Goal: Transaction & Acquisition: Purchase product/service

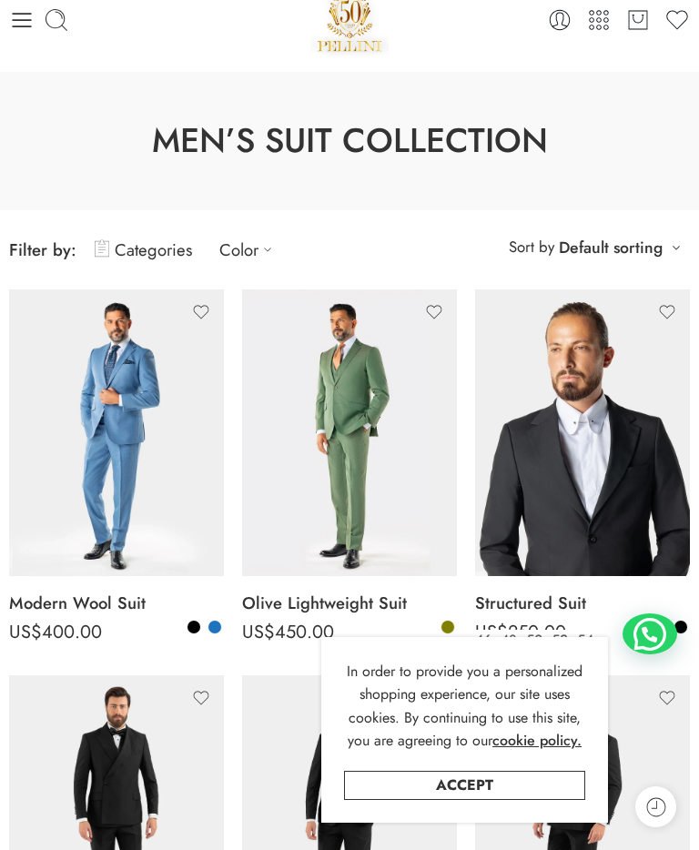
click at [541, 800] on link "Accept" at bounding box center [464, 785] width 241 height 29
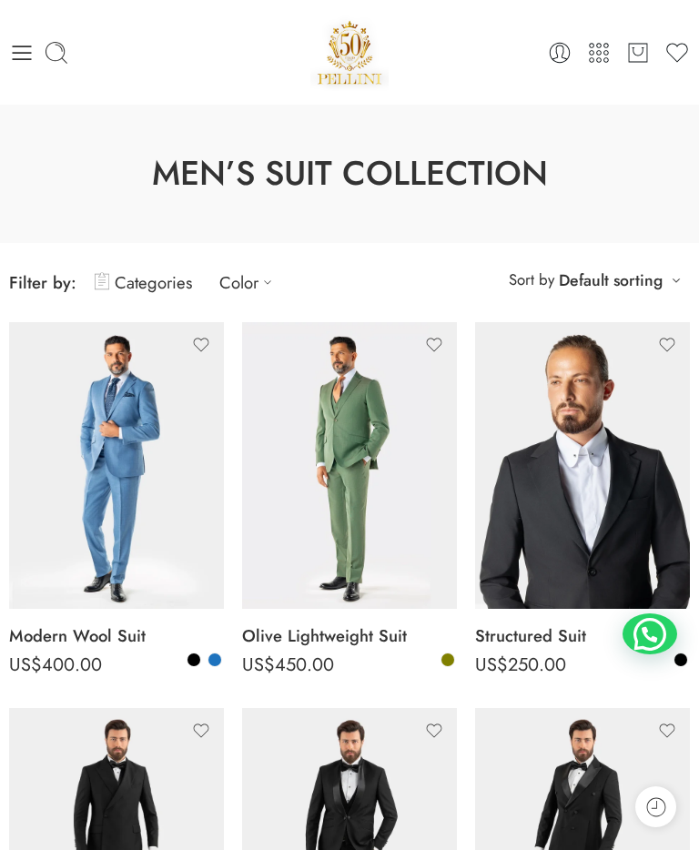
click at [137, 277] on link "Categories" at bounding box center [143, 282] width 97 height 43
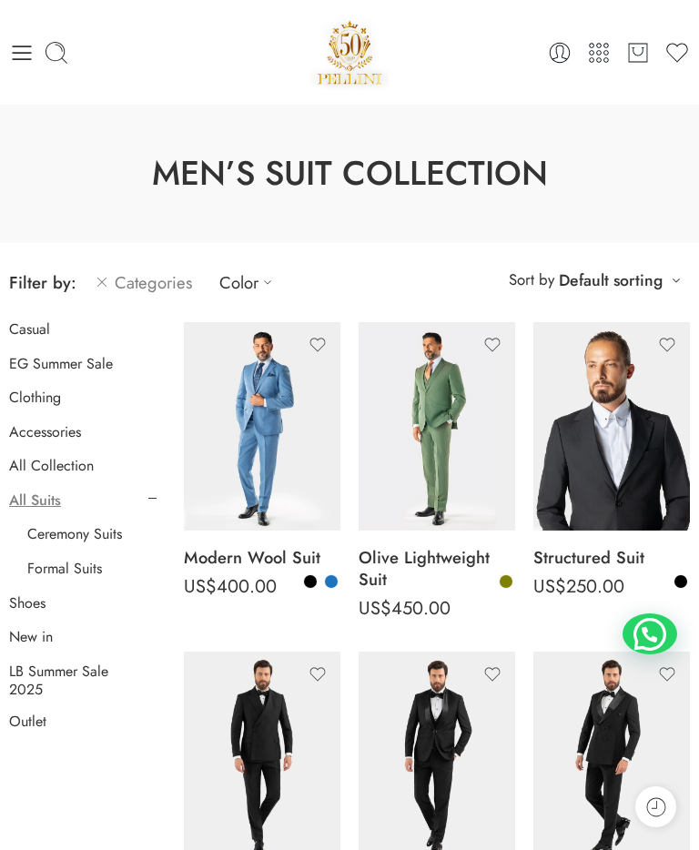
click at [28, 389] on link "Clothing" at bounding box center [35, 398] width 52 height 18
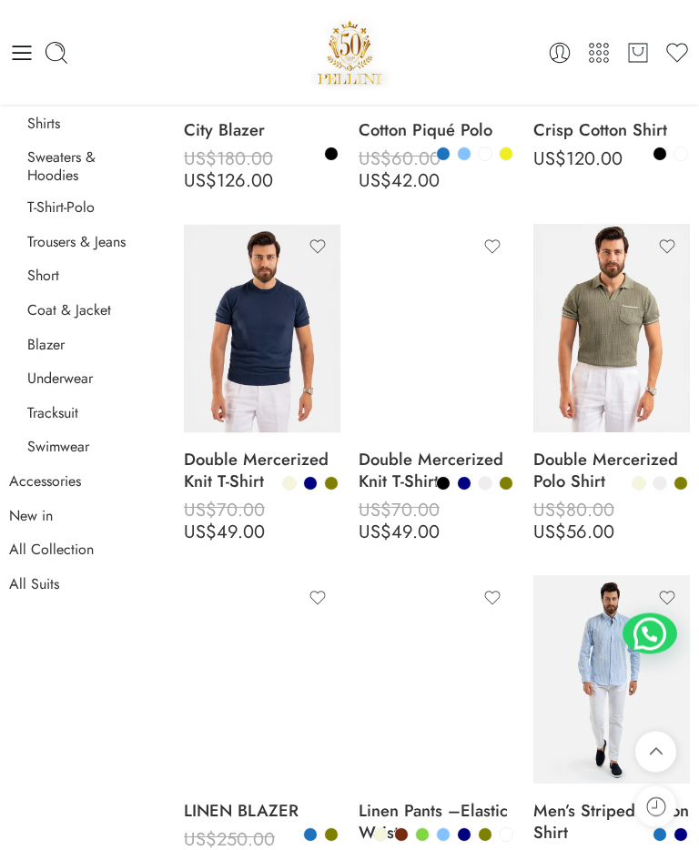
scroll to position [475, 0]
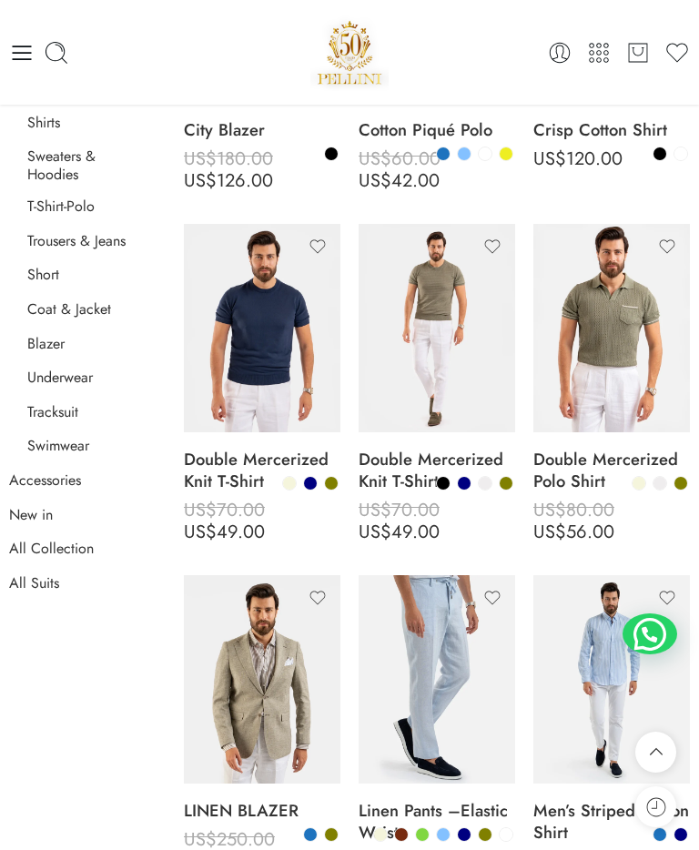
click at [44, 335] on link "Blazer" at bounding box center [45, 344] width 37 height 18
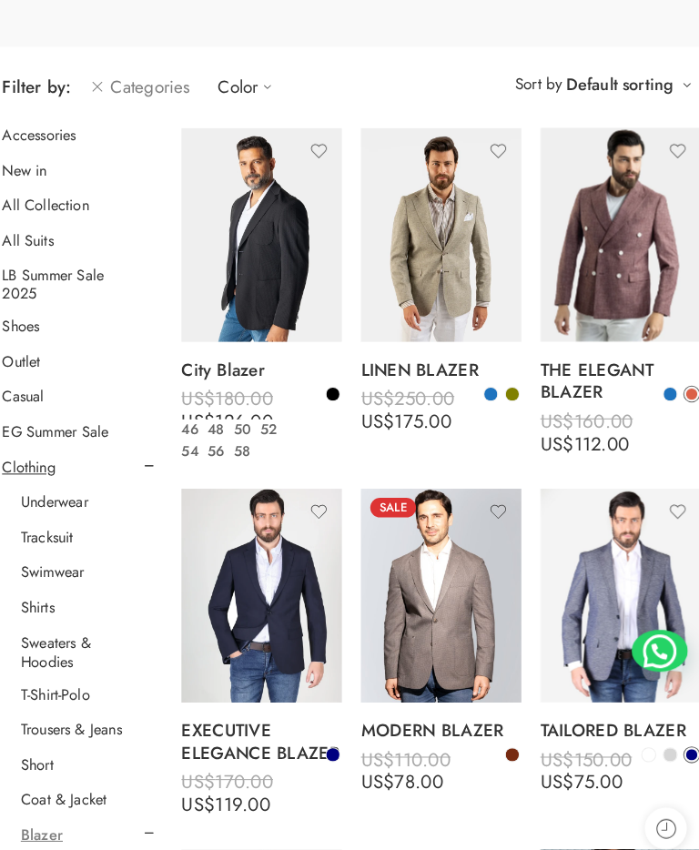
scroll to position [198, 0]
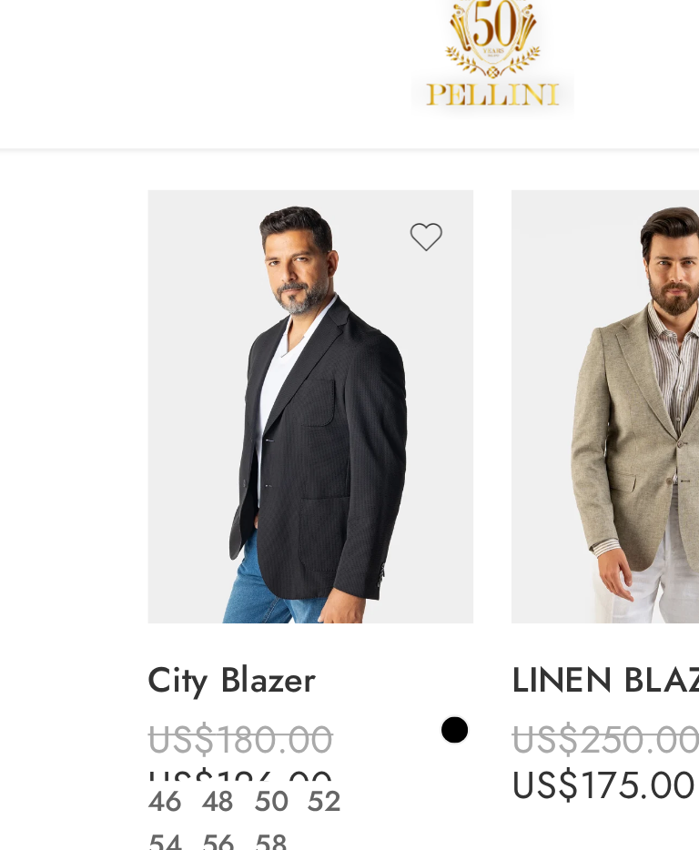
click at [281, 320] on icon at bounding box center [283, 322] width 5 height 5
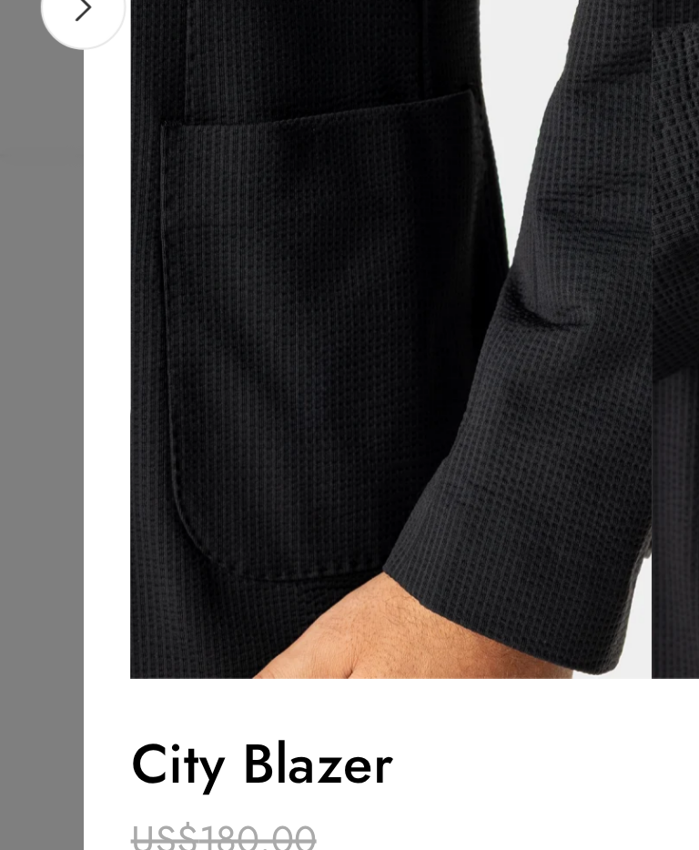
click at [199, 153] on icon at bounding box center [216, 171] width 35 height 36
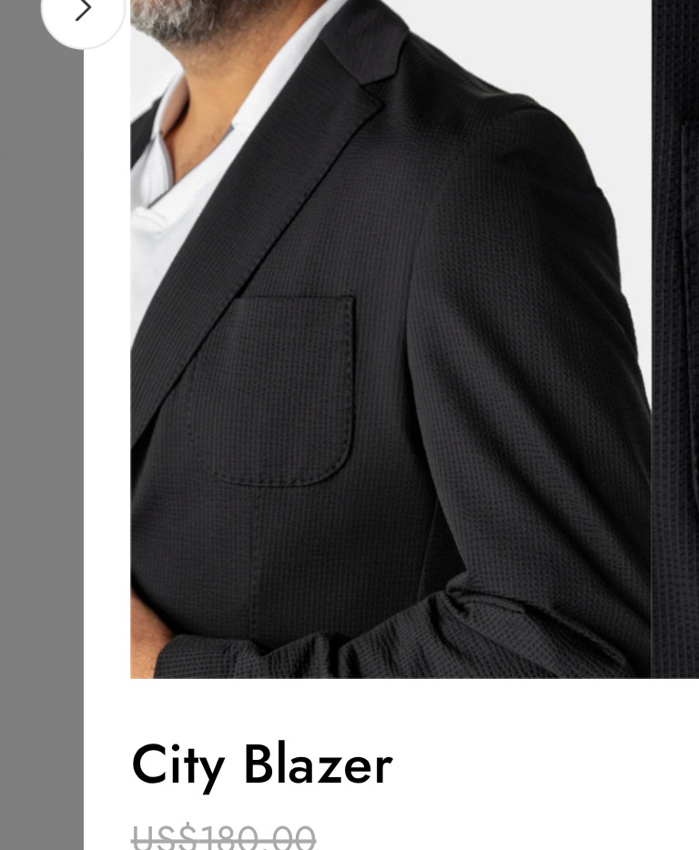
click at [199, 153] on icon at bounding box center [216, 171] width 35 height 36
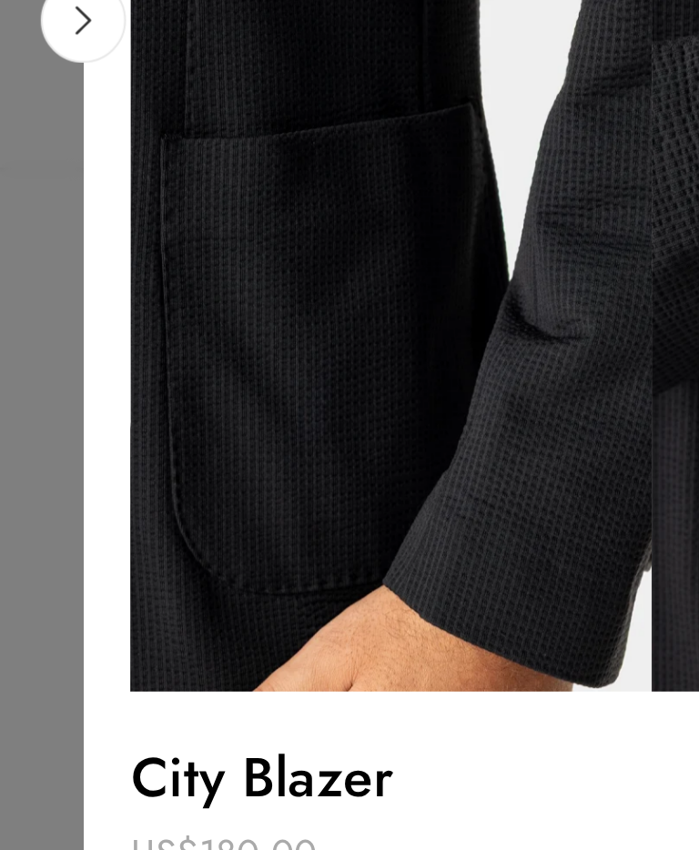
click at [199, 153] on icon at bounding box center [216, 171] width 35 height 36
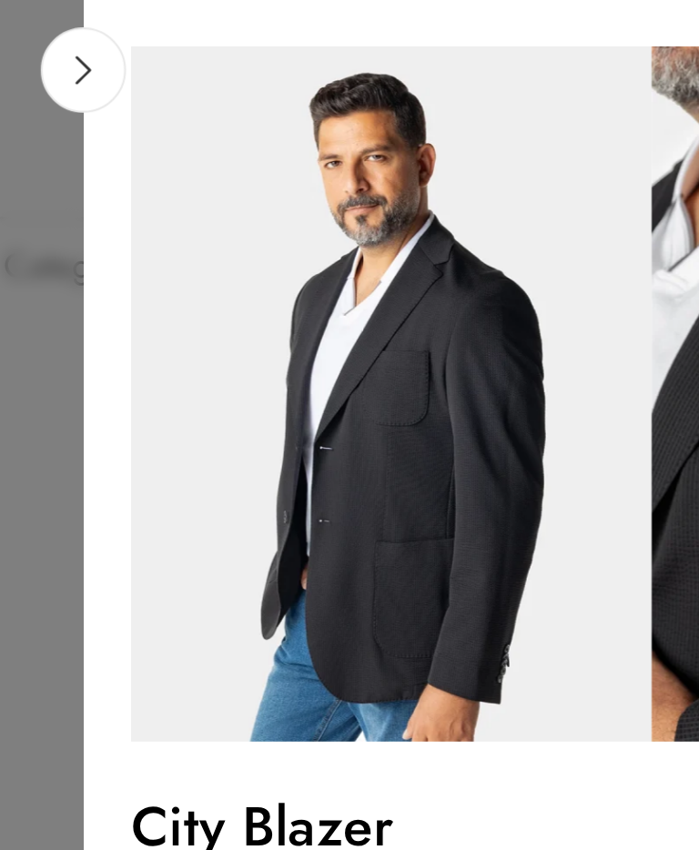
scroll to position [154, 0]
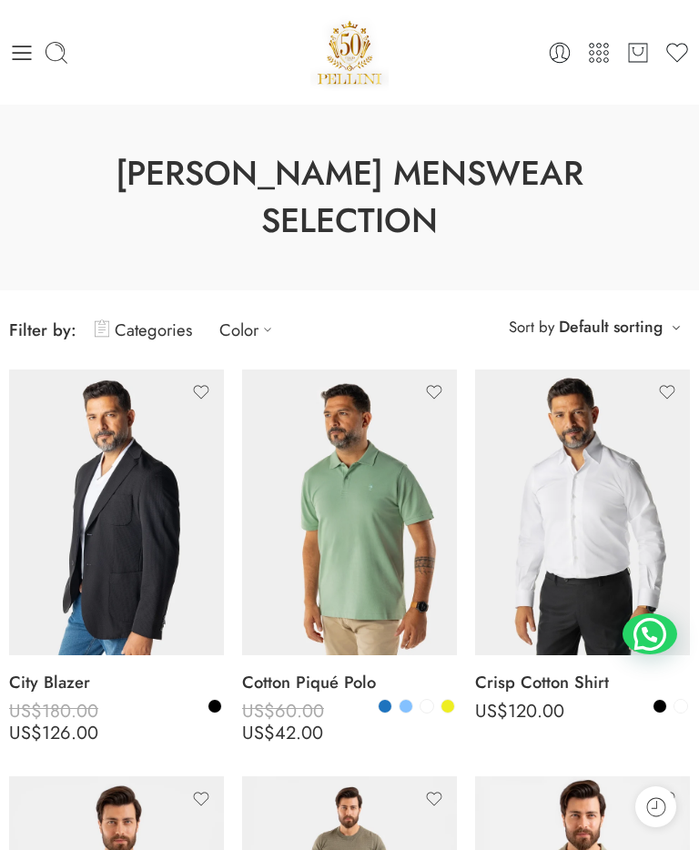
click at [154, 309] on link "Categories" at bounding box center [143, 330] width 97 height 43
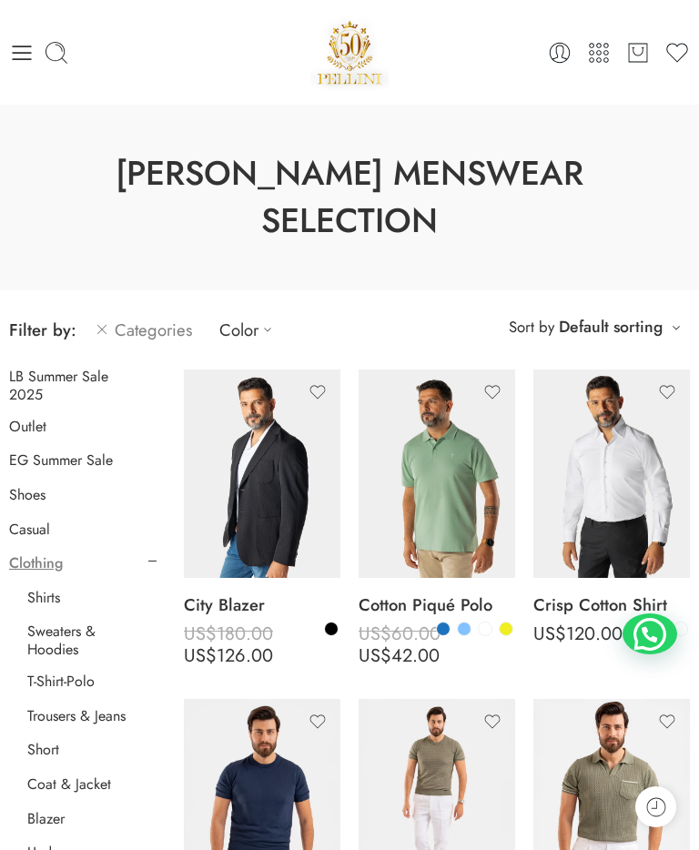
click at [65, 810] on link "Blazer" at bounding box center [45, 819] width 37 height 18
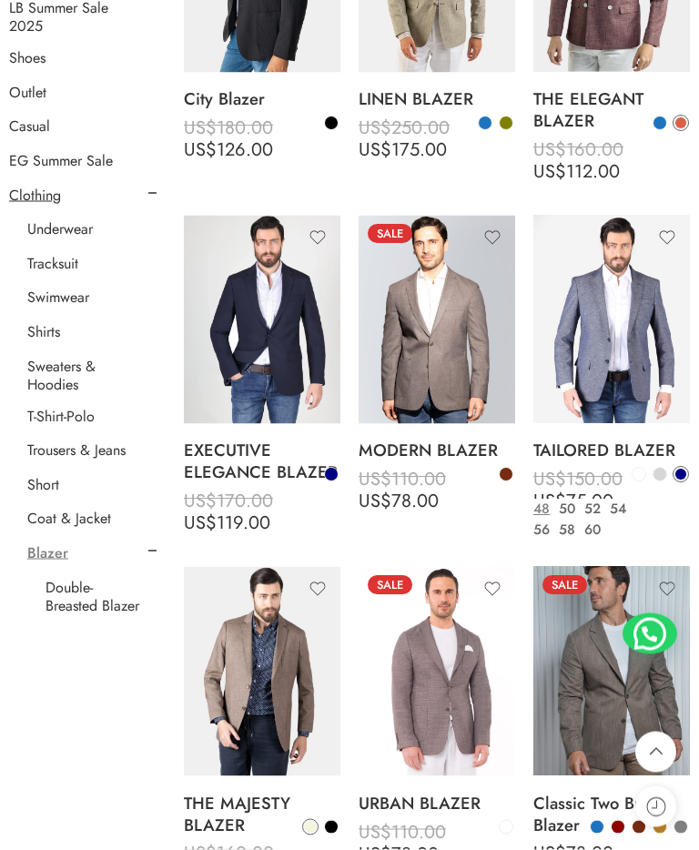
scroll to position [459, 0]
click at [551, 373] on img at bounding box center [611, 319] width 157 height 208
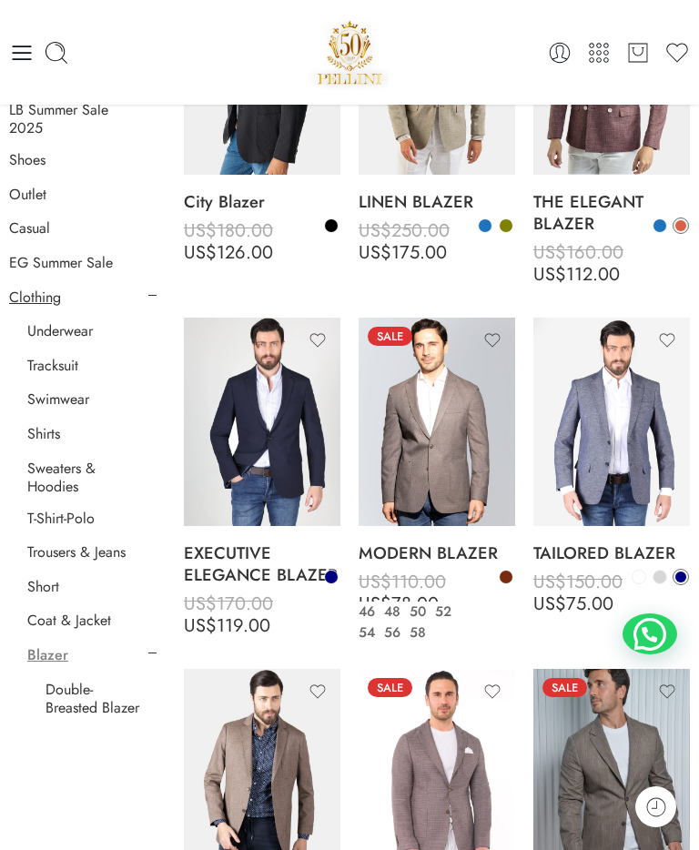
scroll to position [355, 0]
click at [27, 161] on link "Shoes" at bounding box center [27, 161] width 36 height 18
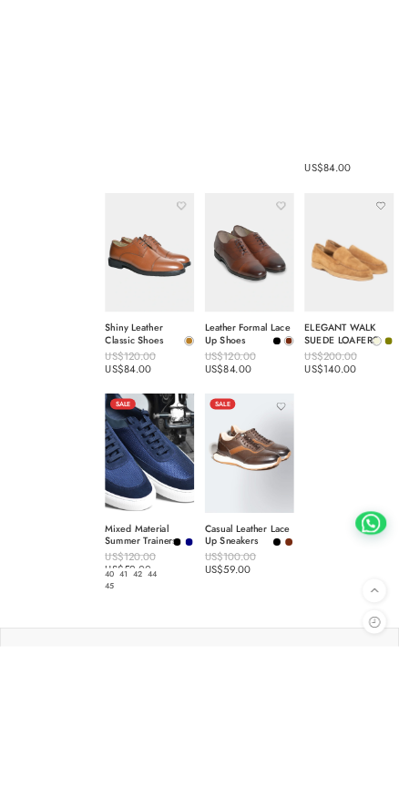
scroll to position [6711, 0]
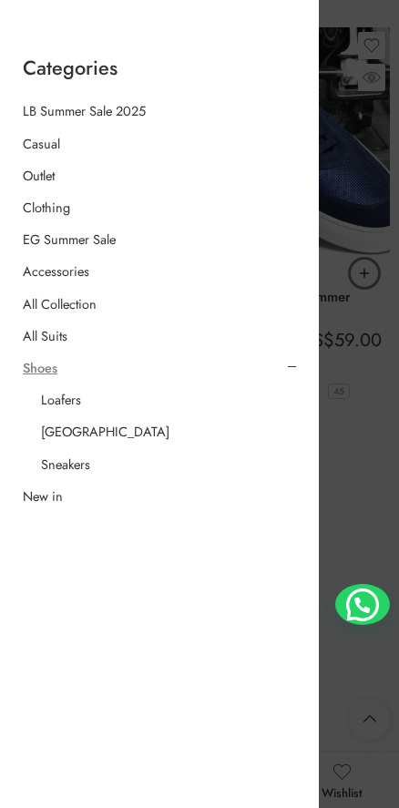
click at [358, 385] on div at bounding box center [199, 404] width 399 height 808
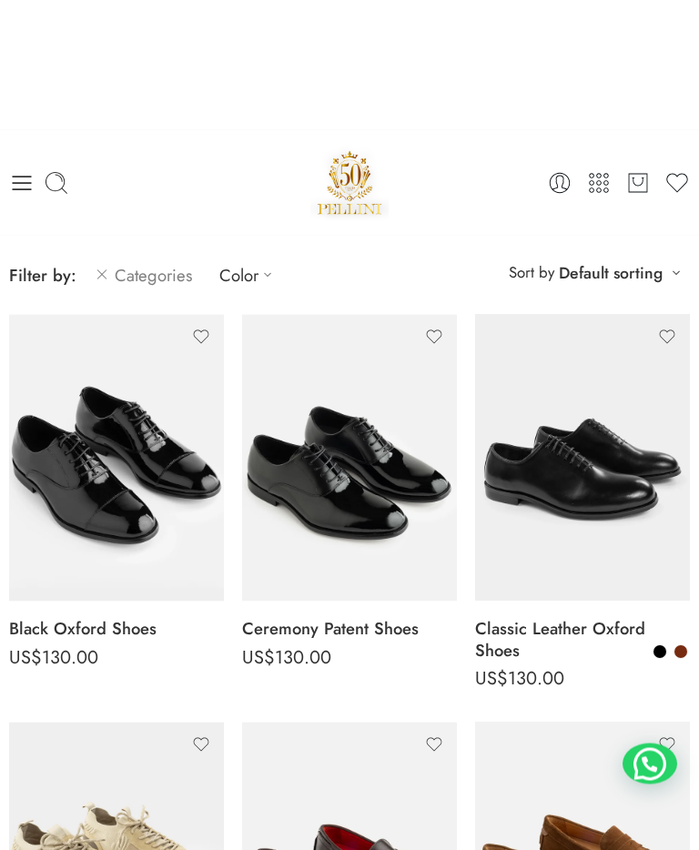
scroll to position [0, 0]
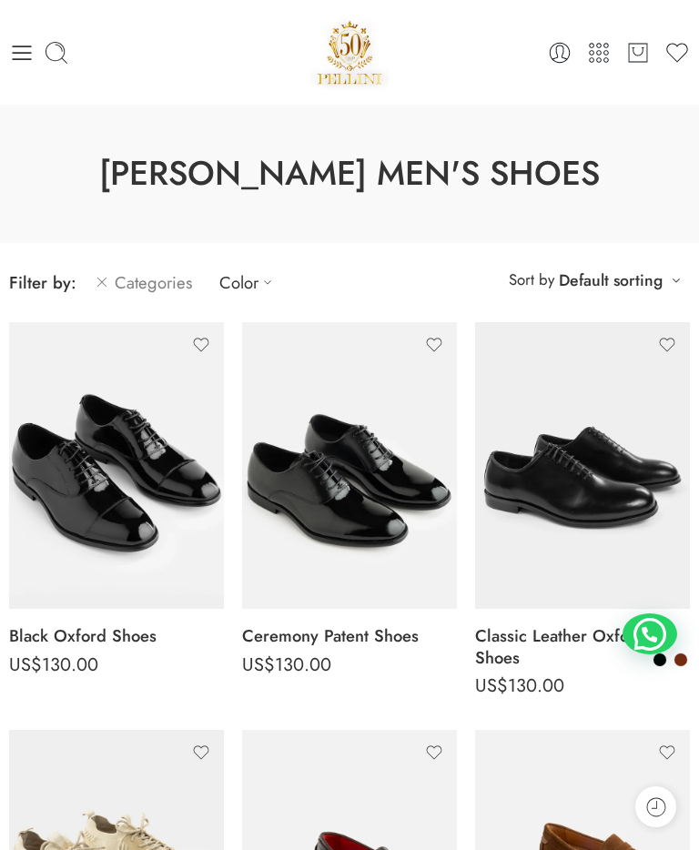
click at [27, 46] on icon at bounding box center [22, 53] width 19 height 15
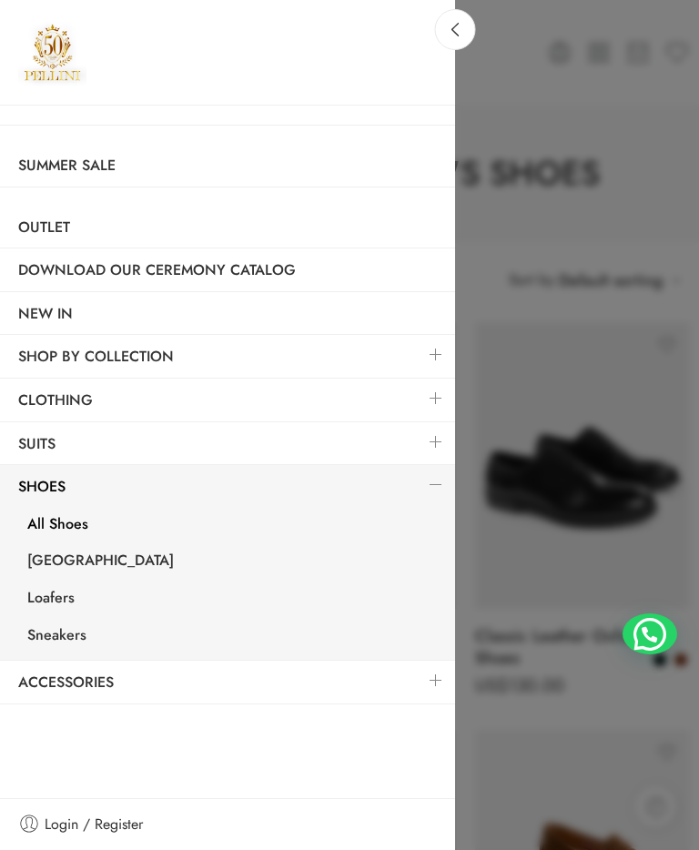
click at [222, 441] on link "Suits" at bounding box center [227, 444] width 455 height 42
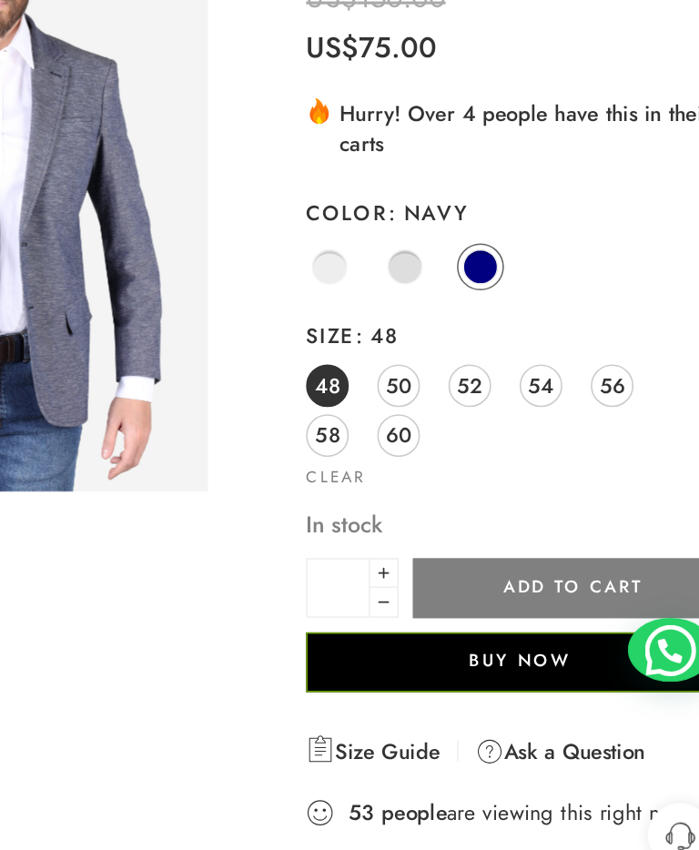
click at [513, 452] on span "52" at bounding box center [521, 464] width 16 height 25
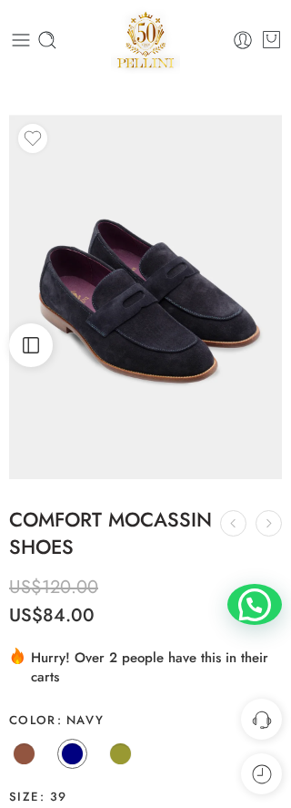
scroll to position [8, 0]
click at [44, 348] on span "Open Sidebar" at bounding box center [44, 346] width 0 height 14
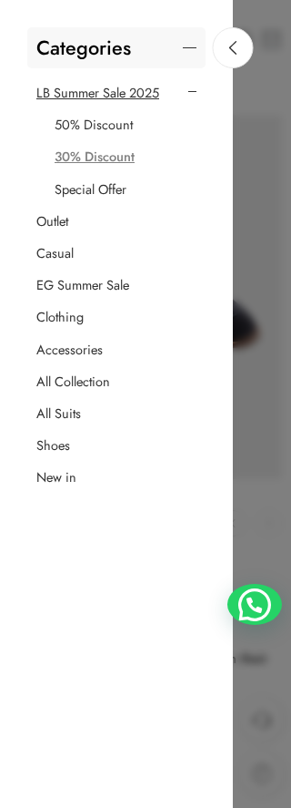
click at [227, 48] on icon at bounding box center [234, 48] width 14 height 14
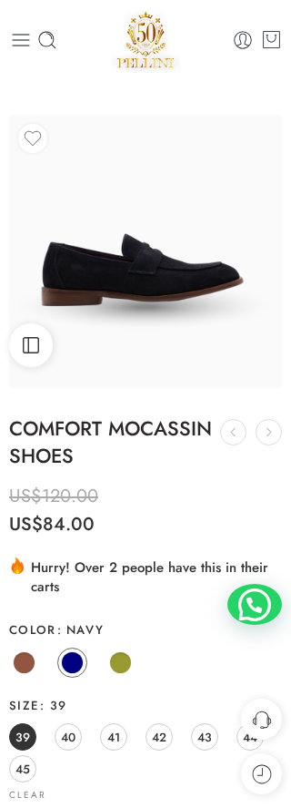
click at [177, 302] on img at bounding box center [145, 251] width 273 height 273
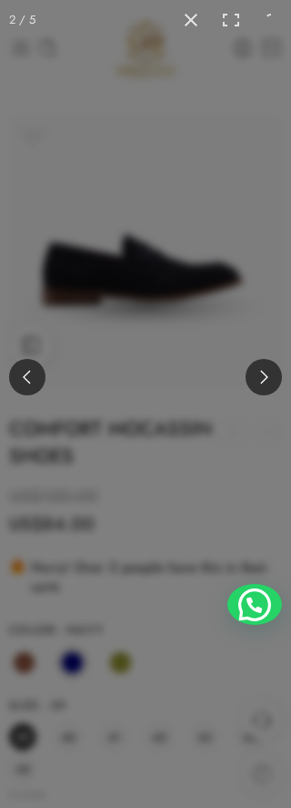
scroll to position [0, 0]
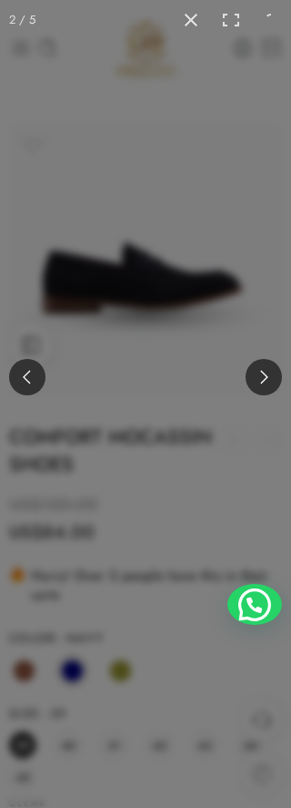
click at [218, 268] on div at bounding box center [145, 404] width 291 height 808
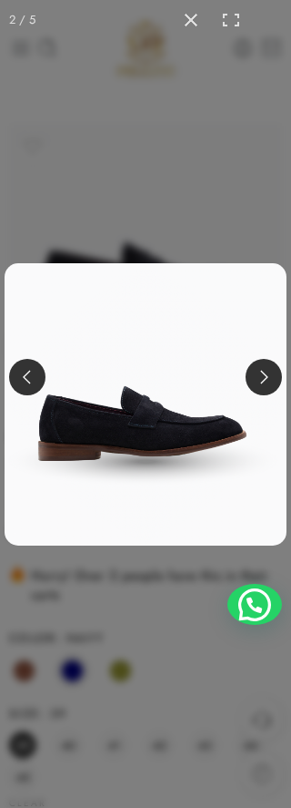
click at [263, 383] on button at bounding box center [264, 377] width 36 height 36
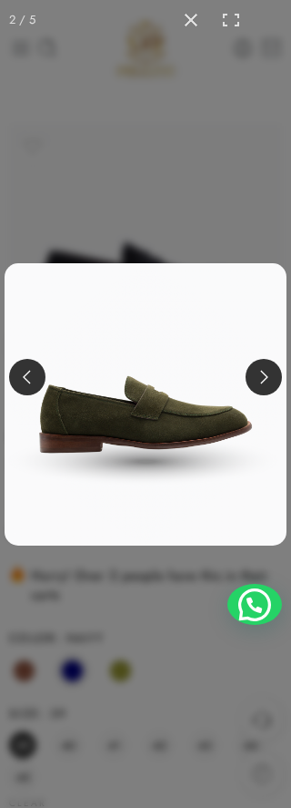
click at [181, 404] on img at bounding box center [145, 404] width 291 height 291
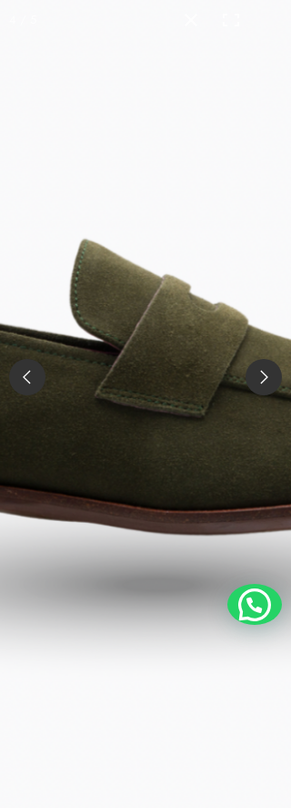
click at [146, 422] on img at bounding box center [155, 354] width 1176 height 1176
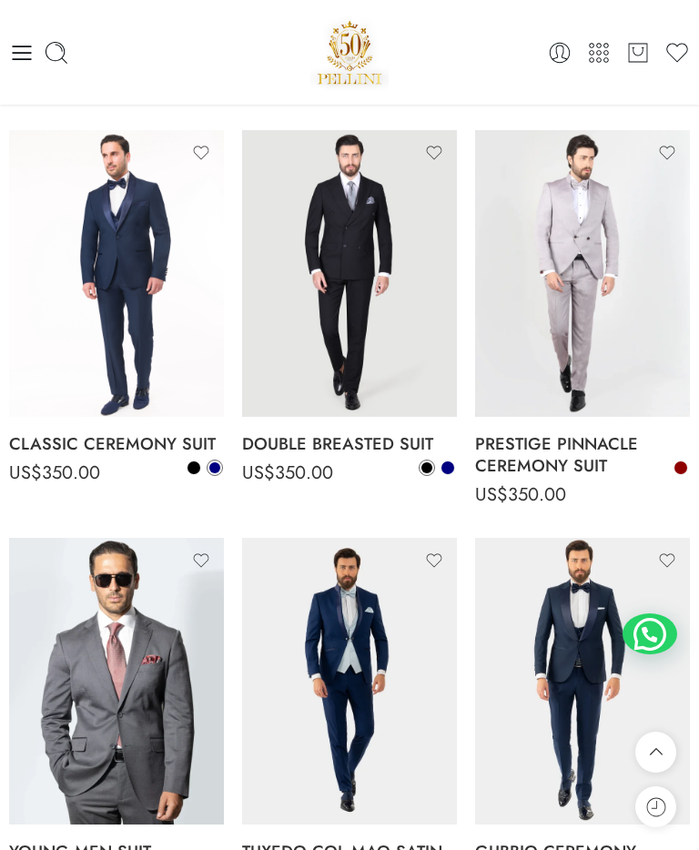
scroll to position [2956, 0]
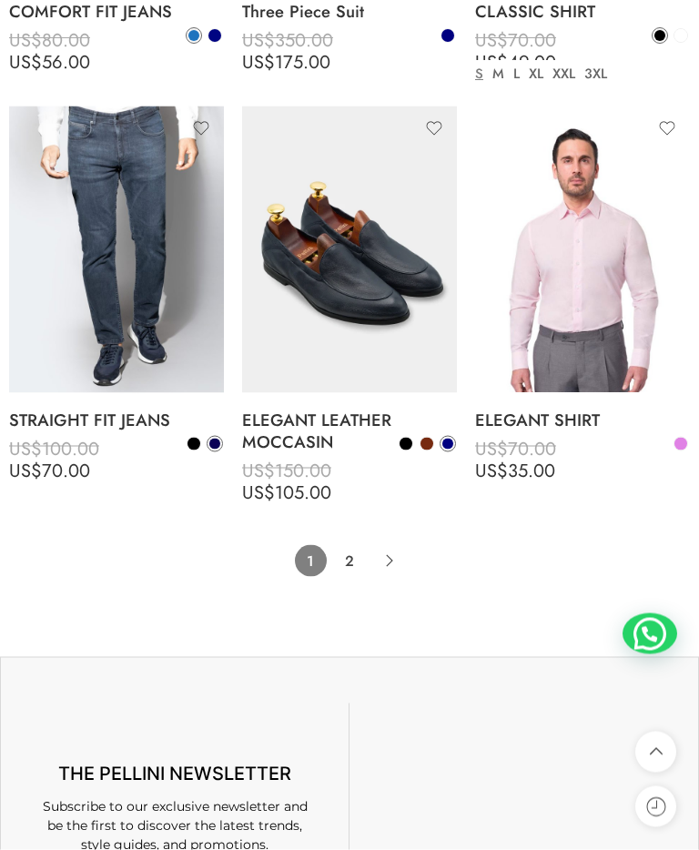
scroll to position [8263, 0]
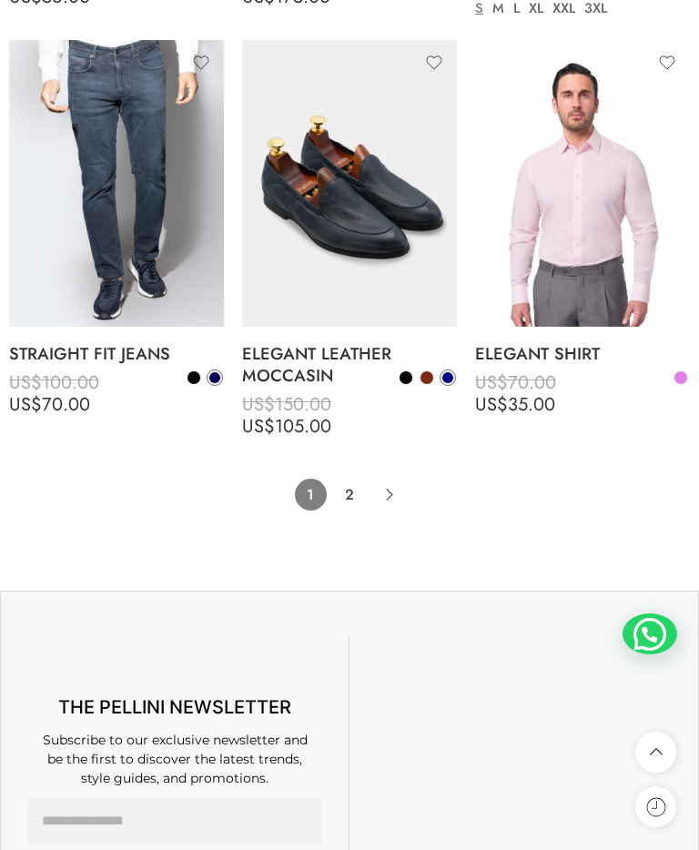
click at [389, 495] on icon "Product Pagination" at bounding box center [389, 495] width 32 height 32
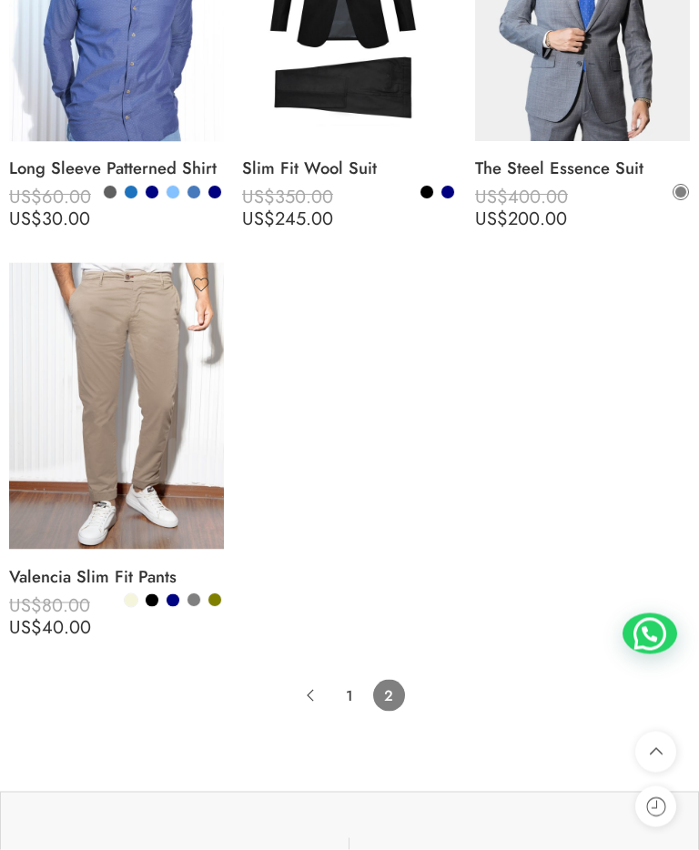
scroll to position [5961, 0]
